Goal: Task Accomplishment & Management: Use online tool/utility

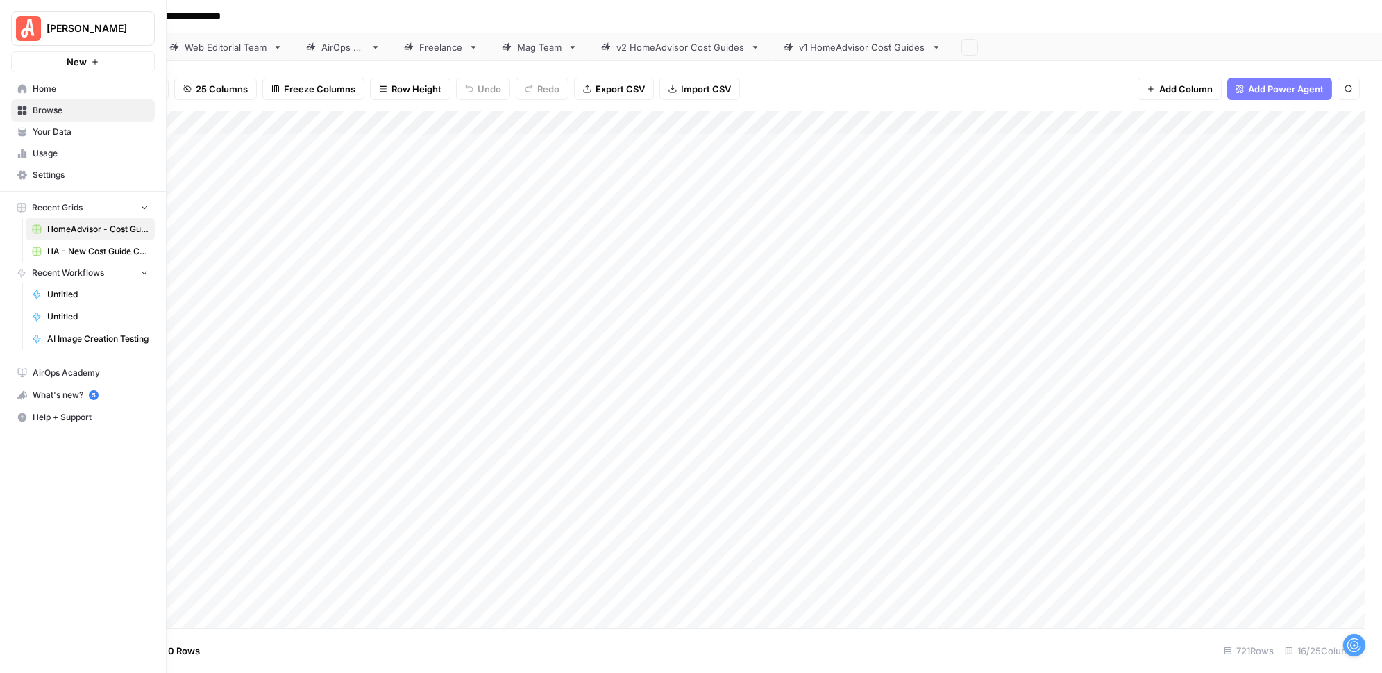
click at [63, 251] on span "HA - New Cost Guide Creation Grid" at bounding box center [97, 251] width 101 height 12
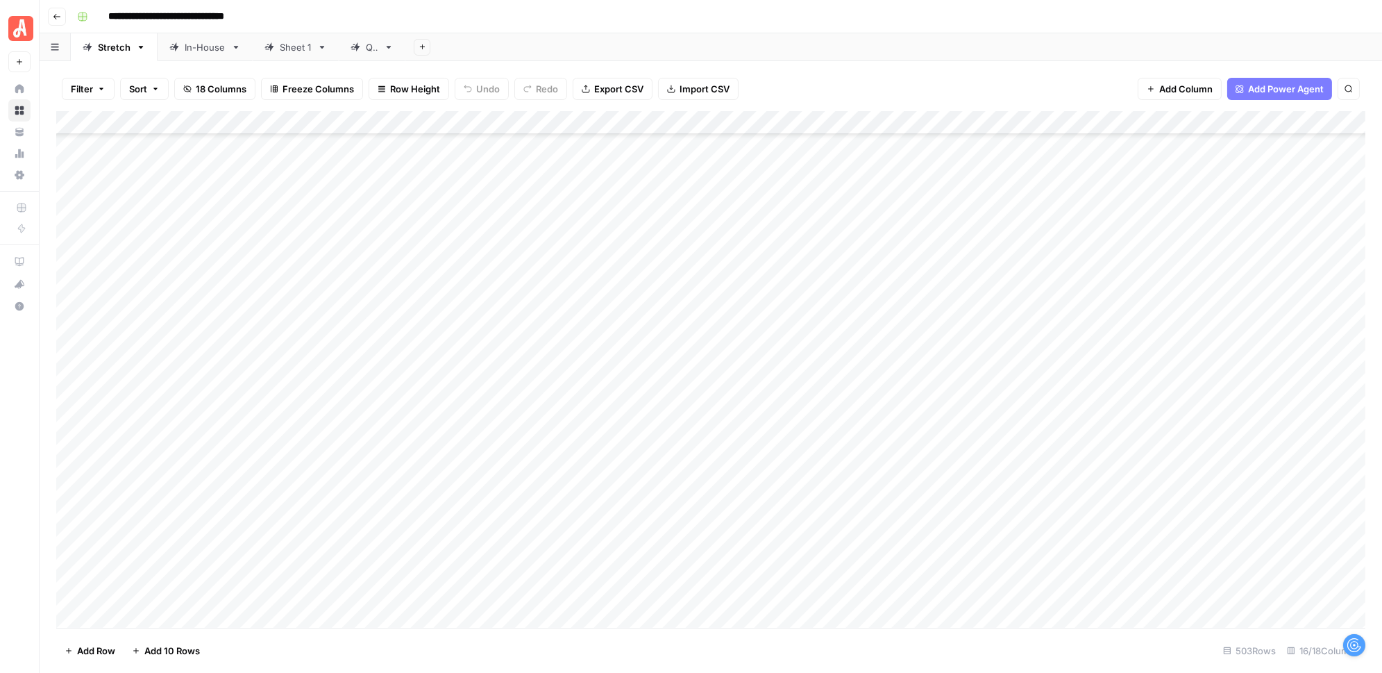
scroll to position [10945, 0]
click at [644, 338] on div "Add Column" at bounding box center [710, 369] width 1309 height 516
click at [646, 340] on div "Add Column" at bounding box center [710, 369] width 1309 height 516
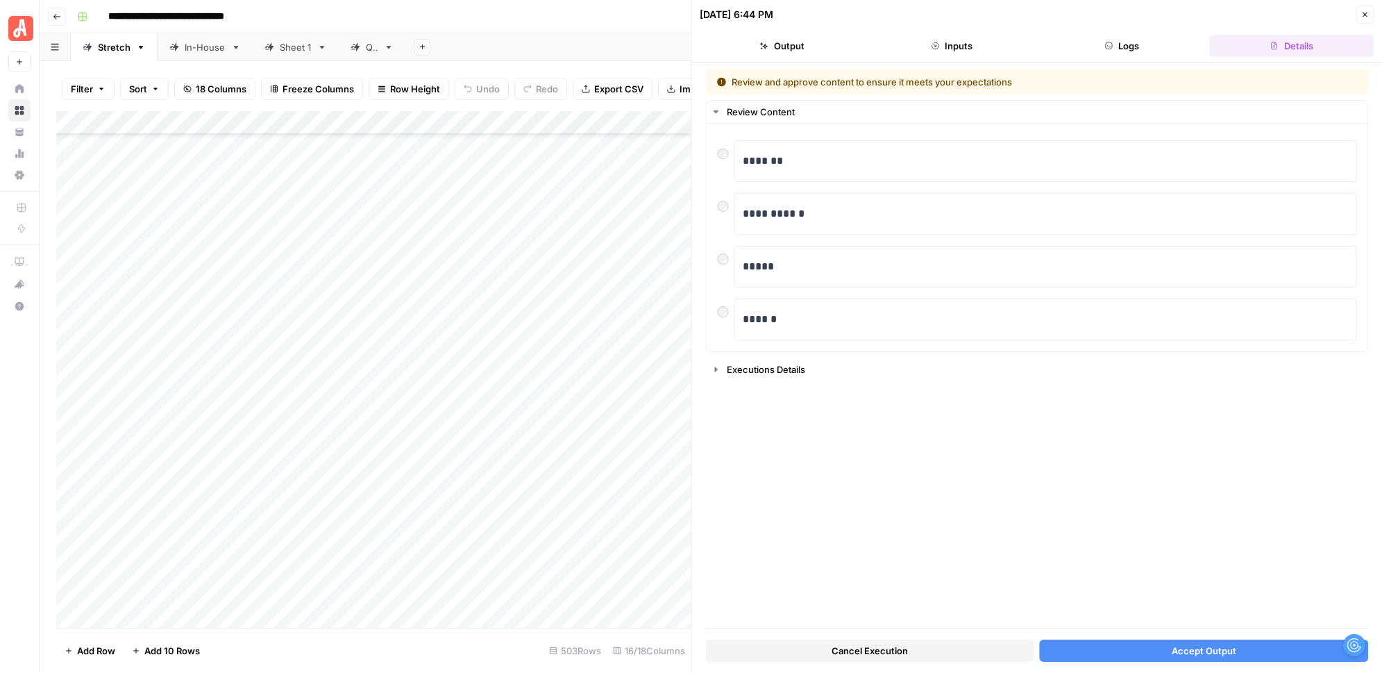
scroll to position [10876, 0]
click at [619, 359] on div "Add Column" at bounding box center [373, 369] width 635 height 516
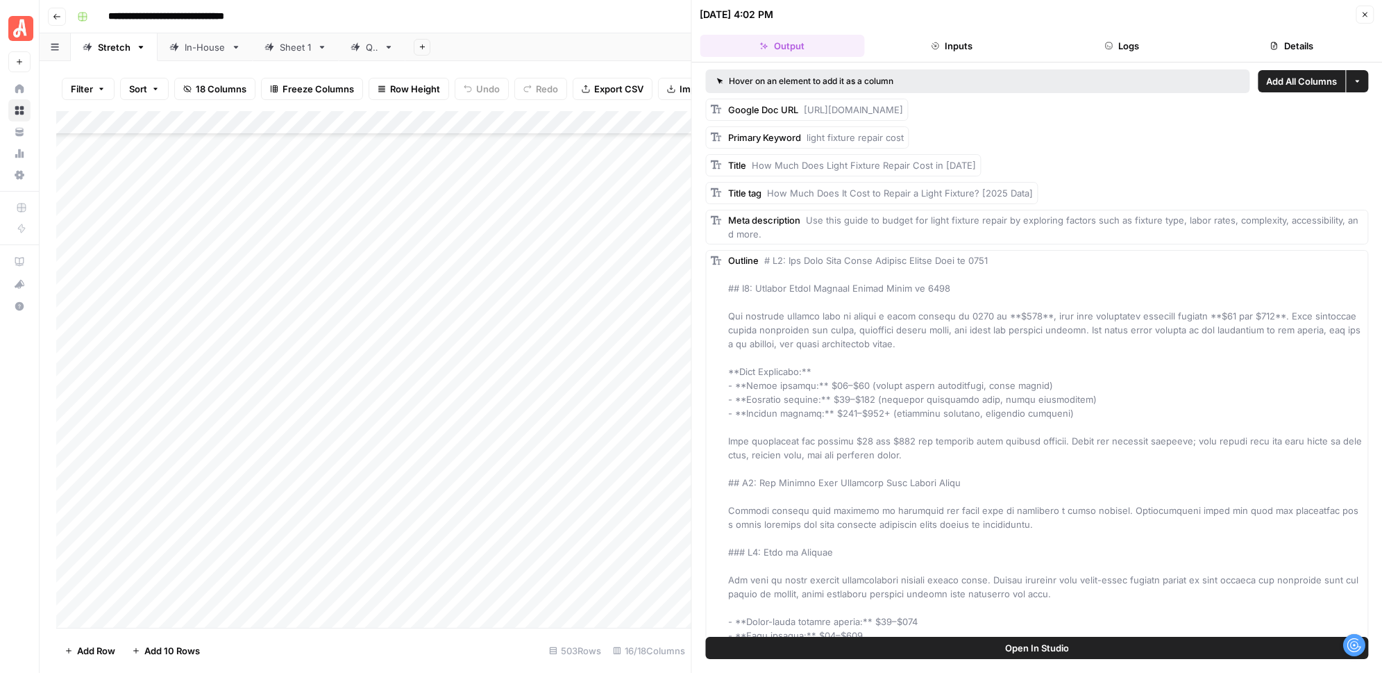
click at [1371, 10] on button "Close" at bounding box center [1364, 15] width 18 height 18
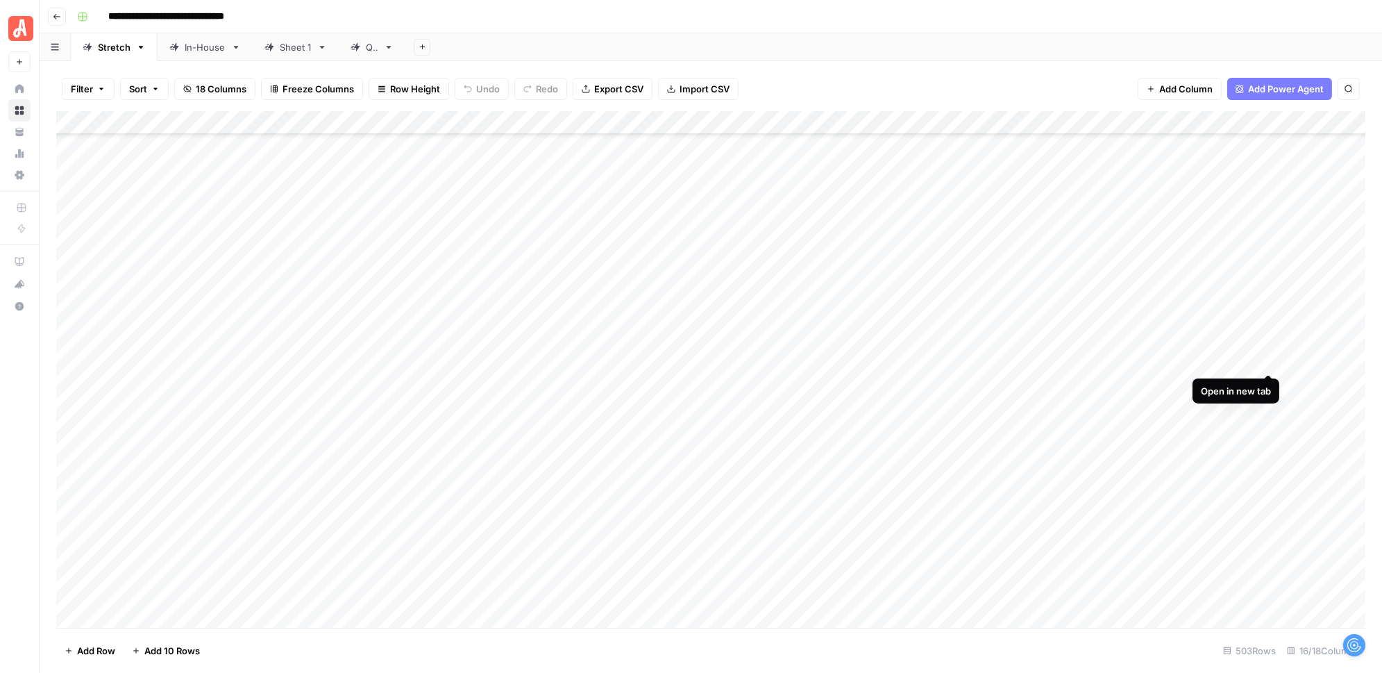
click at [1268, 360] on div "Add Column" at bounding box center [710, 369] width 1309 height 516
